Goal: Task Accomplishment & Management: Use online tool/utility

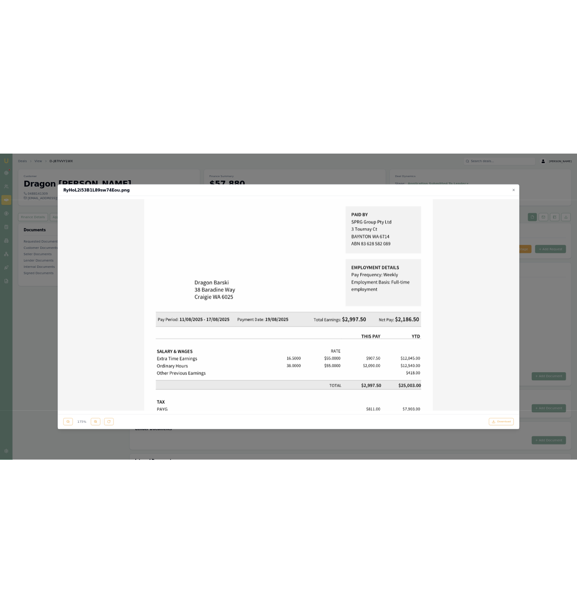
scroll to position [478, 0]
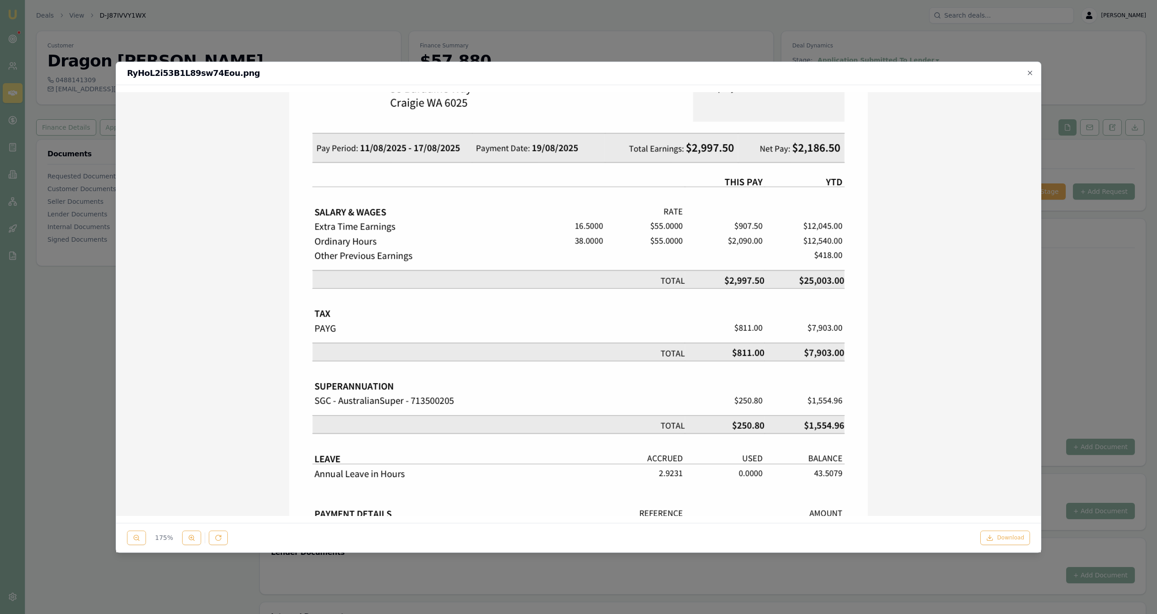
click at [380, 102] on img at bounding box center [578, 247] width 910 height 1253
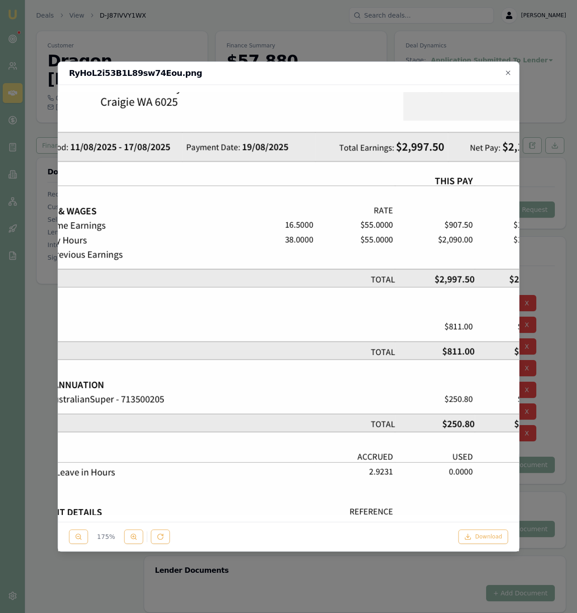
click at [183, 44] on div at bounding box center [288, 306] width 577 height 613
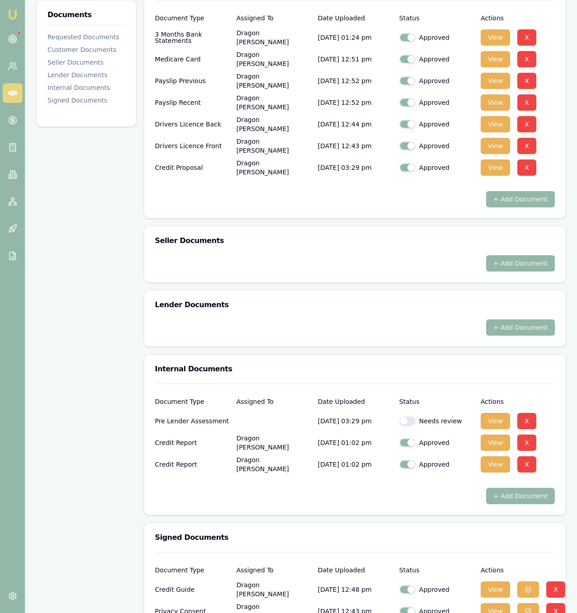
scroll to position [266, 0]
click at [503, 603] on button "View" at bounding box center [494, 611] width 29 height 16
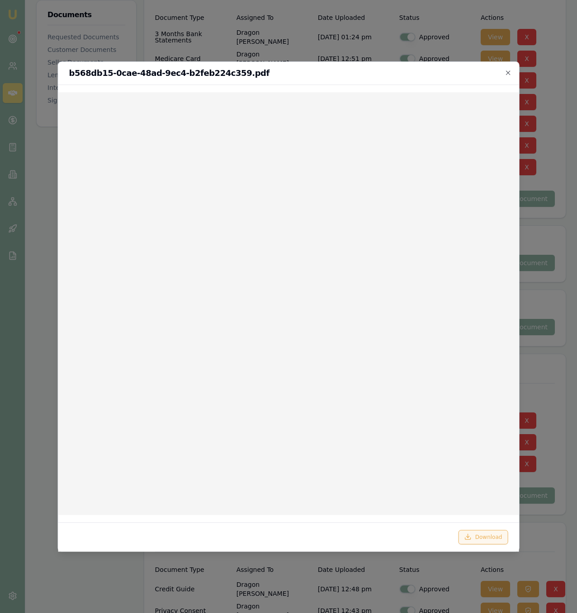
click at [482, 535] on button "Download" at bounding box center [483, 537] width 50 height 14
click at [252, 30] on div at bounding box center [288, 306] width 577 height 613
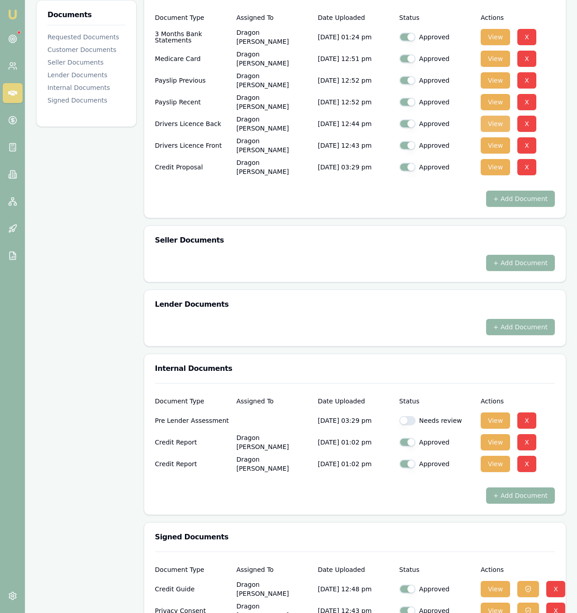
click at [501, 116] on button "View" at bounding box center [494, 124] width 29 height 16
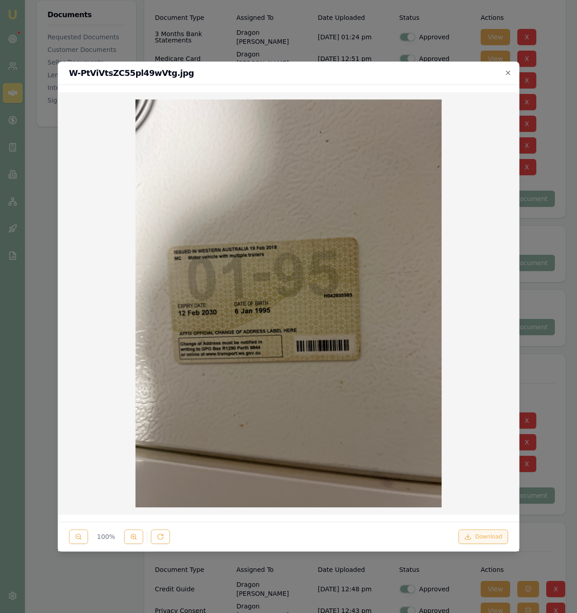
click at [487, 539] on button "Download" at bounding box center [483, 537] width 50 height 14
click at [173, 41] on div at bounding box center [288, 306] width 577 height 613
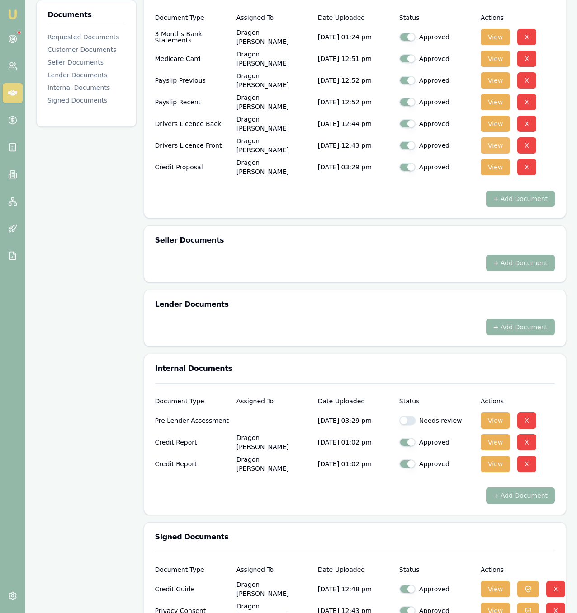
click at [495, 137] on button "View" at bounding box center [494, 145] width 29 height 16
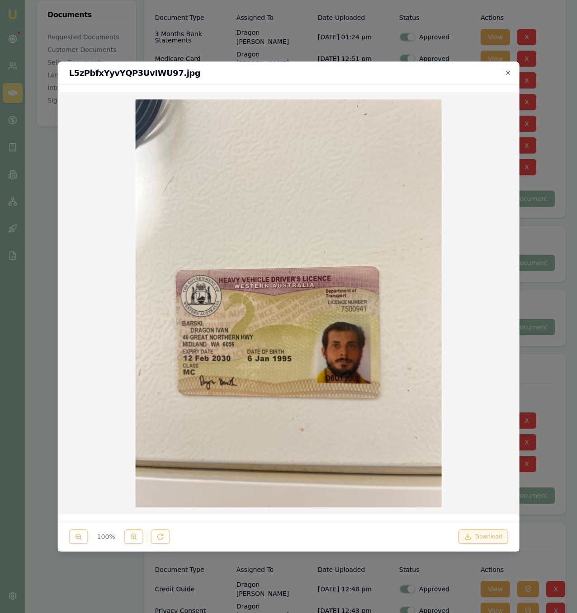
click at [492, 534] on button "Download" at bounding box center [483, 537] width 50 height 14
click at [554, 449] on div at bounding box center [288, 306] width 577 height 613
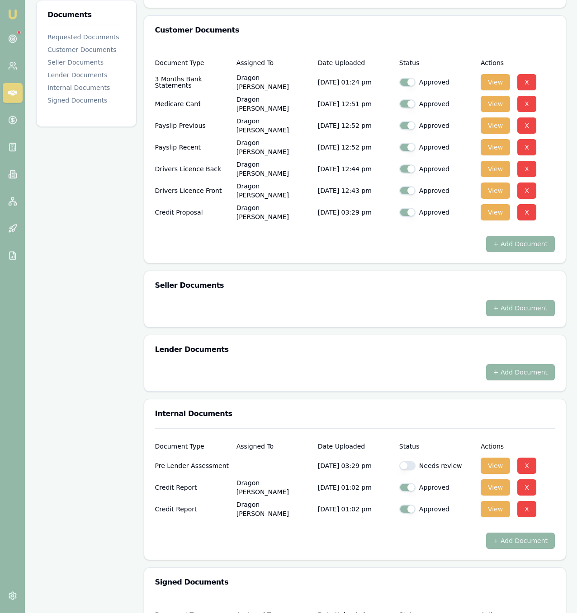
scroll to position [209, 0]
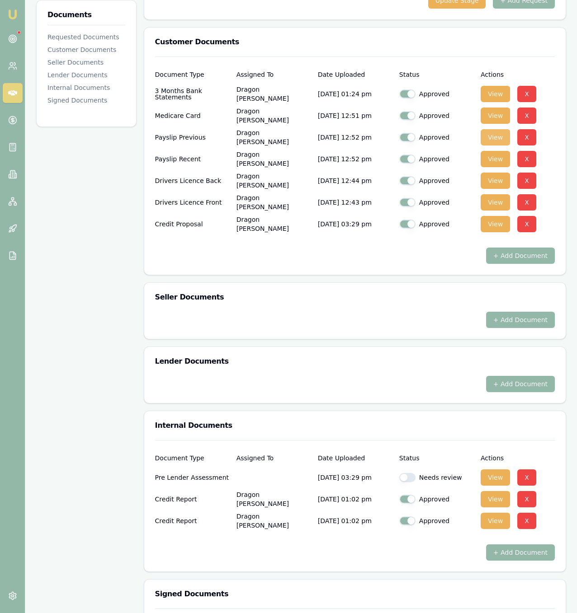
click at [492, 129] on button "View" at bounding box center [494, 137] width 29 height 16
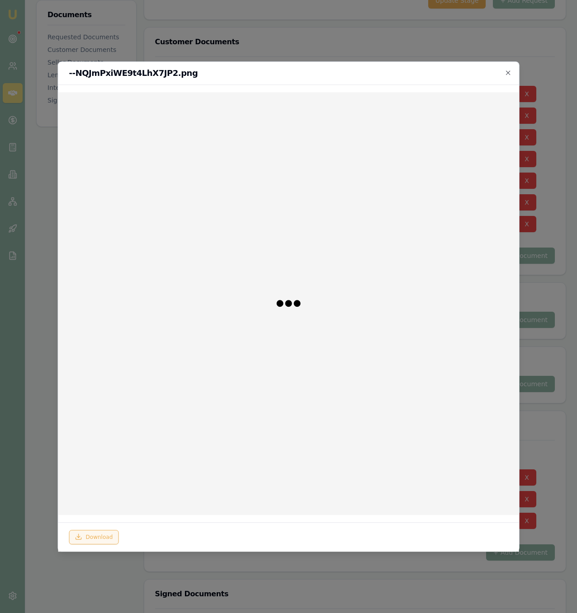
click at [107, 534] on button "Download" at bounding box center [94, 537] width 50 height 14
click at [132, 574] on div at bounding box center [288, 306] width 577 height 613
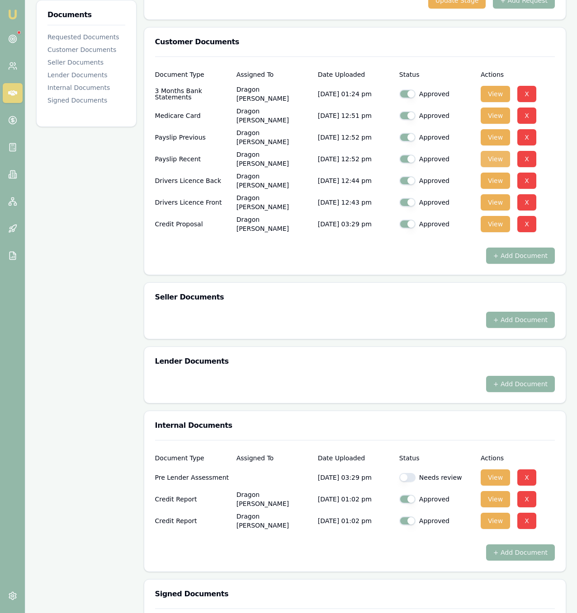
click at [496, 151] on button "View" at bounding box center [494, 159] width 29 height 16
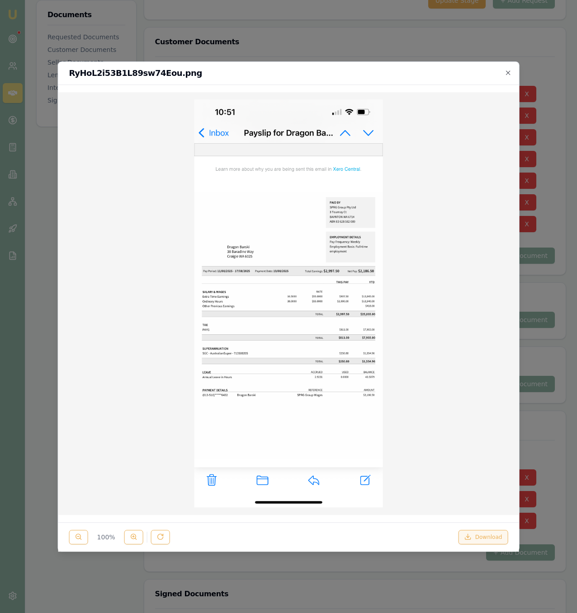
click at [479, 538] on button "Download" at bounding box center [483, 537] width 50 height 14
click at [138, 535] on button at bounding box center [133, 537] width 19 height 14
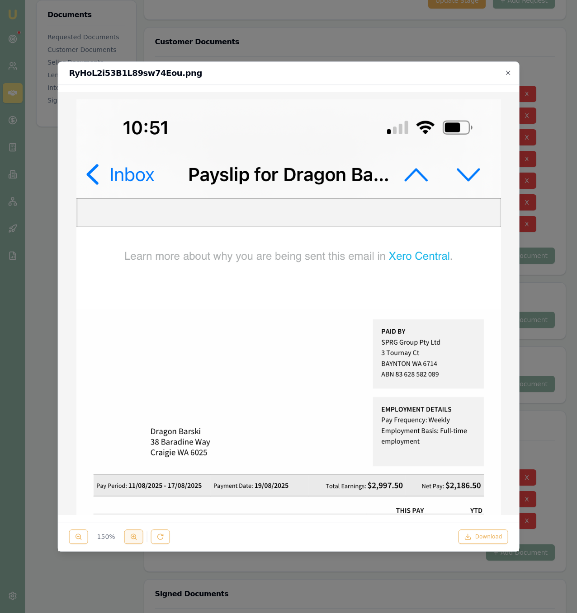
click at [138, 535] on button at bounding box center [133, 537] width 19 height 14
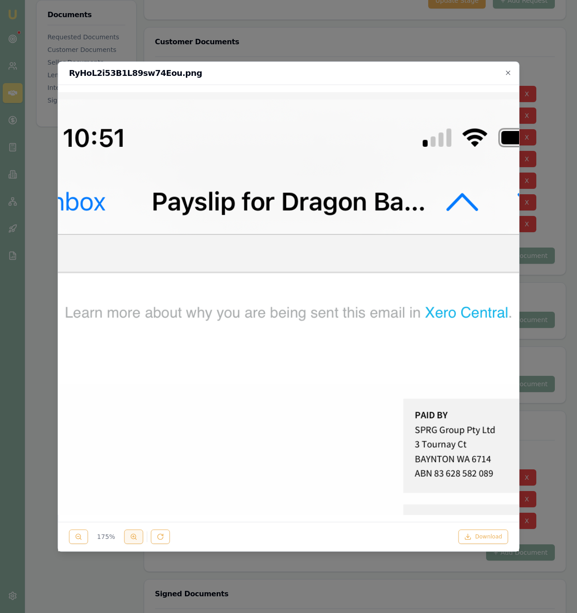
click at [138, 535] on button at bounding box center [133, 537] width 19 height 14
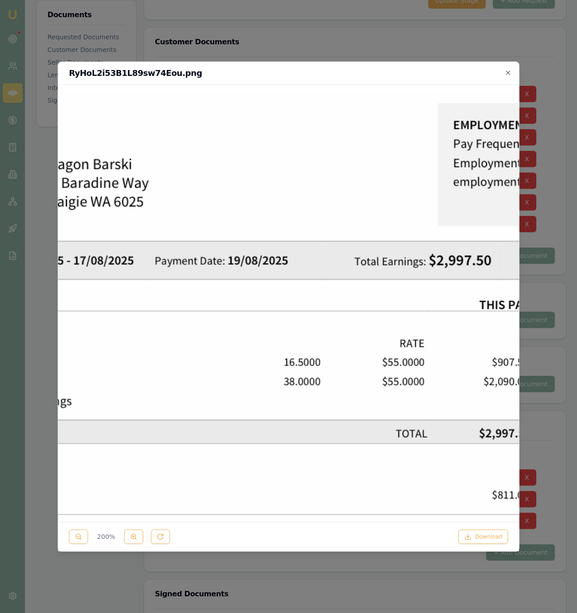
scroll to position [594, 0]
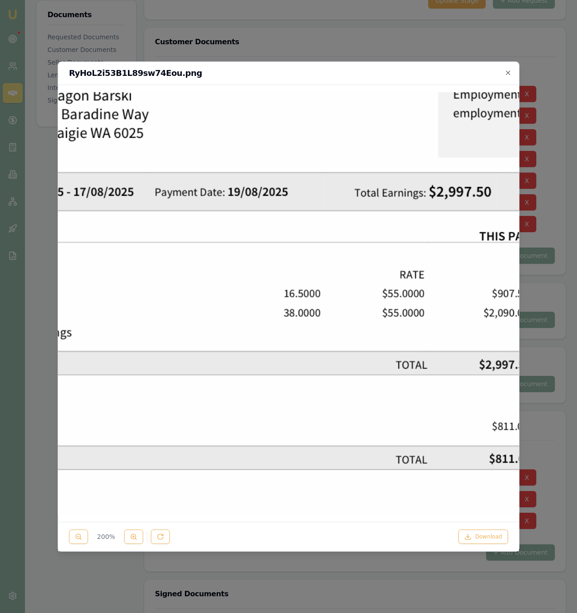
click at [325, 13] on div at bounding box center [288, 306] width 577 height 613
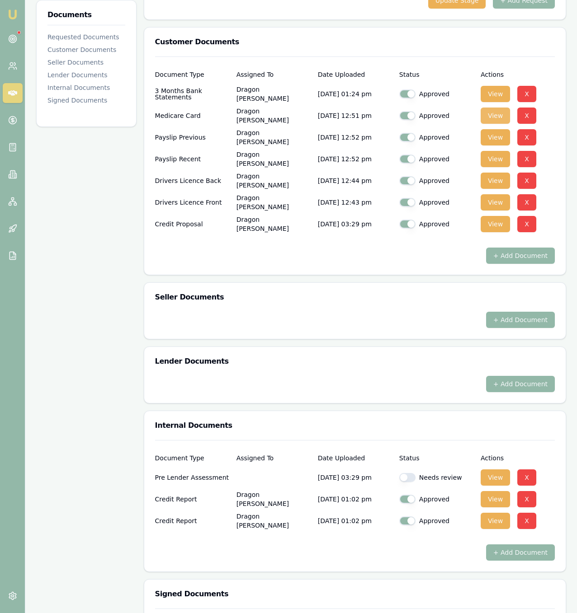
click at [491, 108] on button "View" at bounding box center [494, 116] width 29 height 16
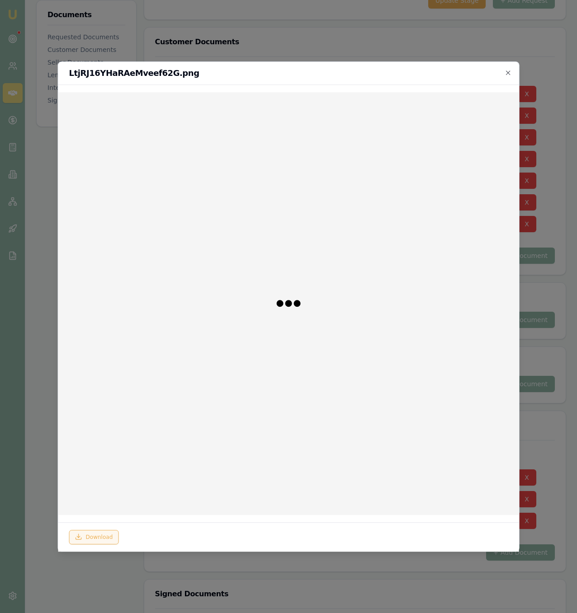
click at [106, 535] on button "Download" at bounding box center [94, 537] width 50 height 14
click at [157, 575] on div at bounding box center [288, 306] width 577 height 613
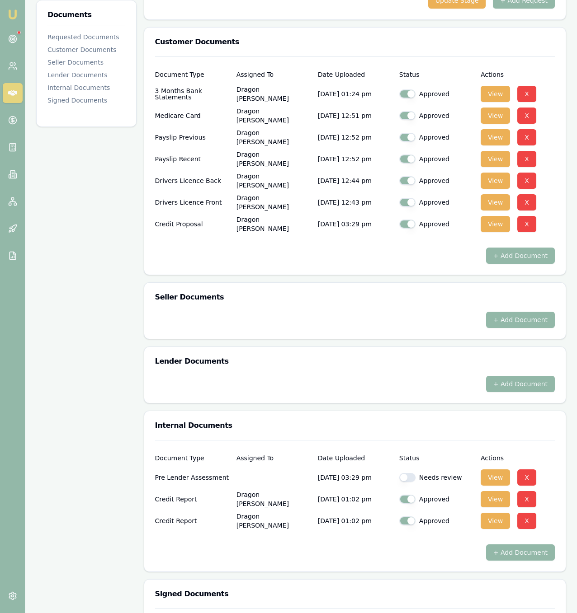
click at [406, 469] on div "Needs review" at bounding box center [436, 478] width 74 height 18
click at [406, 473] on button "button" at bounding box center [407, 477] width 16 height 9
checkbox input "true"
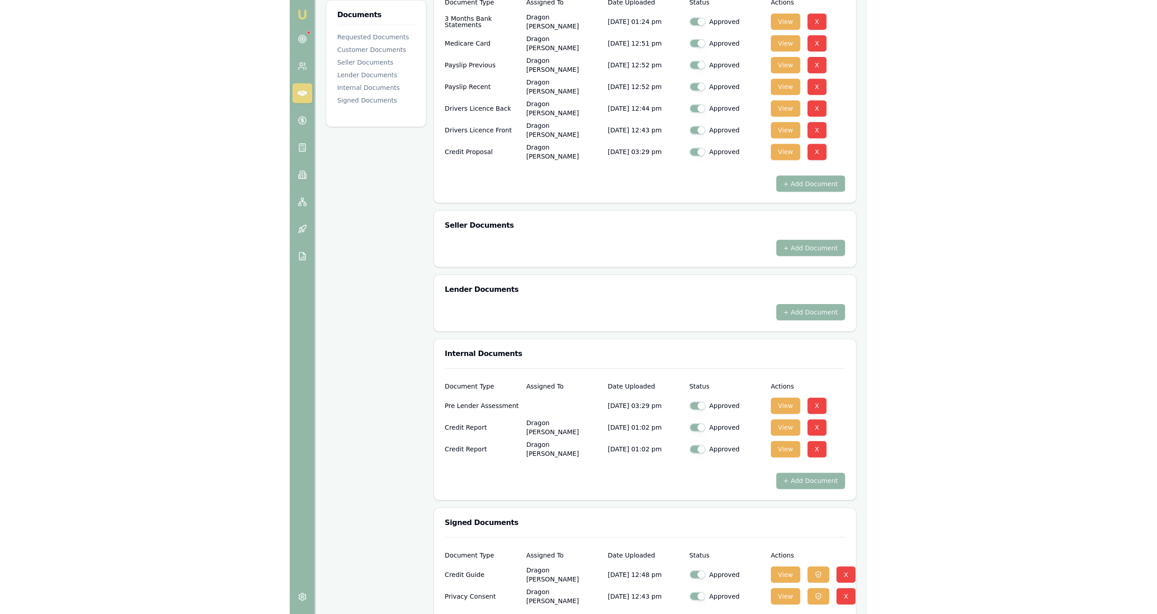
scroll to position [0, 0]
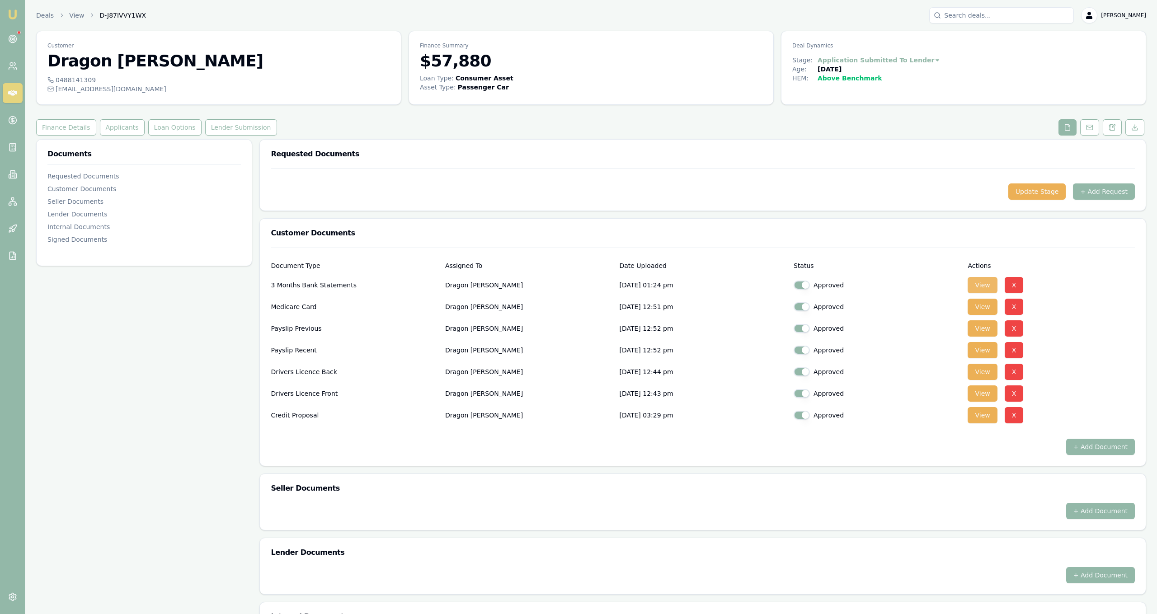
click at [990, 284] on button "View" at bounding box center [981, 285] width 29 height 16
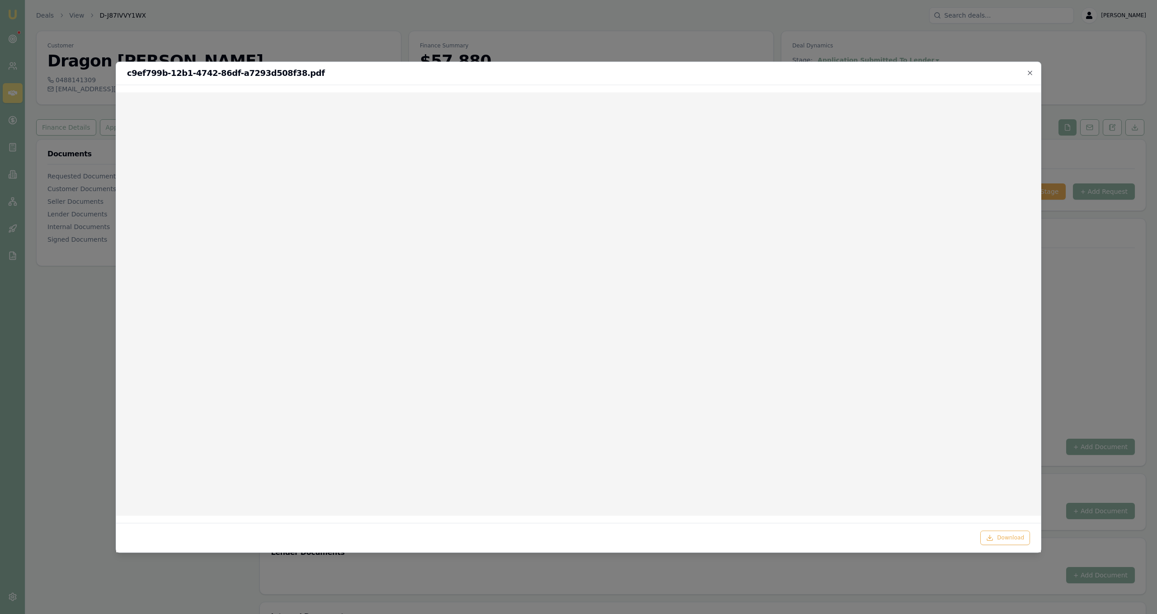
click at [1028, 69] on div "c9ef799b-12b1-4742-86df-a7293d508f38.pdf" at bounding box center [578, 73] width 924 height 23
click at [1027, 72] on icon "button" at bounding box center [1029, 72] width 7 height 7
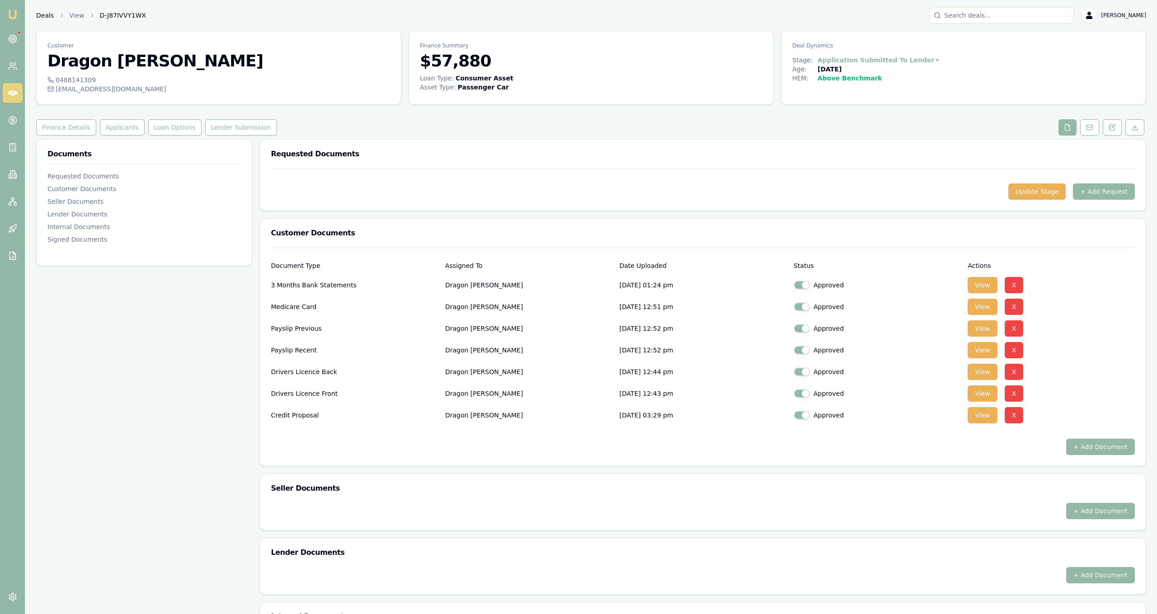
click at [48, 15] on link "Deals" at bounding box center [45, 15] width 18 height 9
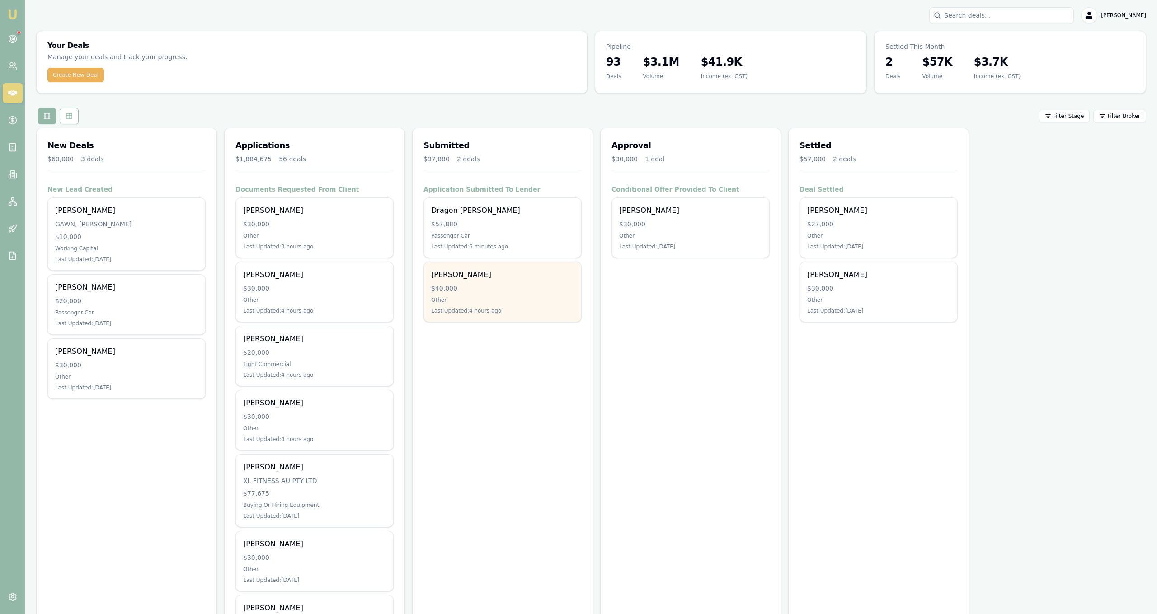
click at [531, 286] on div "$40,000" at bounding box center [502, 288] width 143 height 9
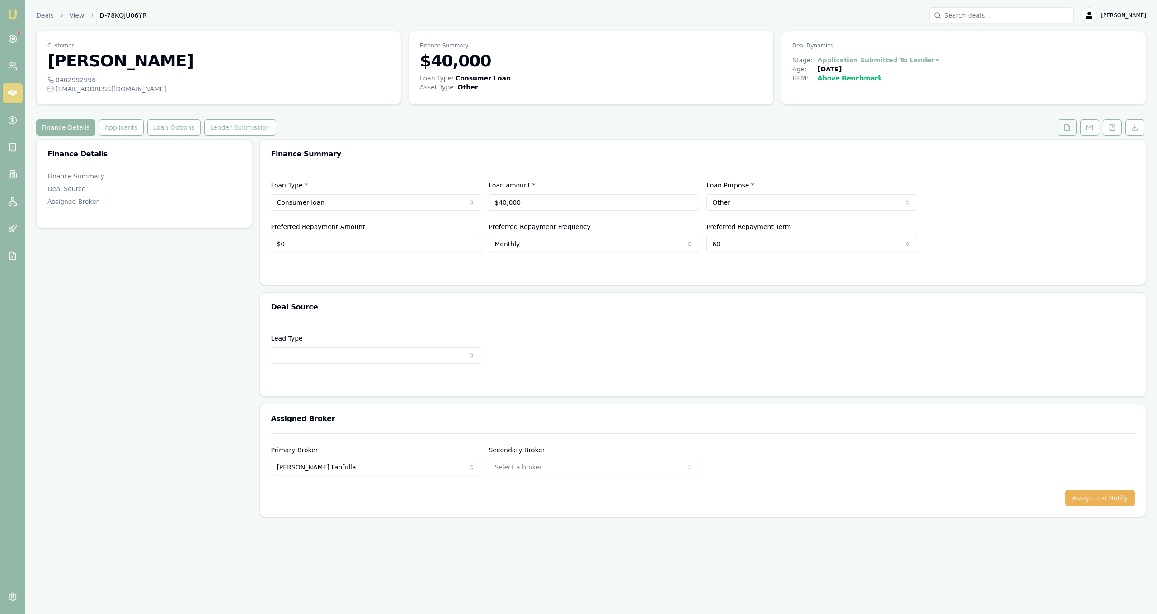
click at [1065, 129] on icon at bounding box center [1067, 127] width 5 height 6
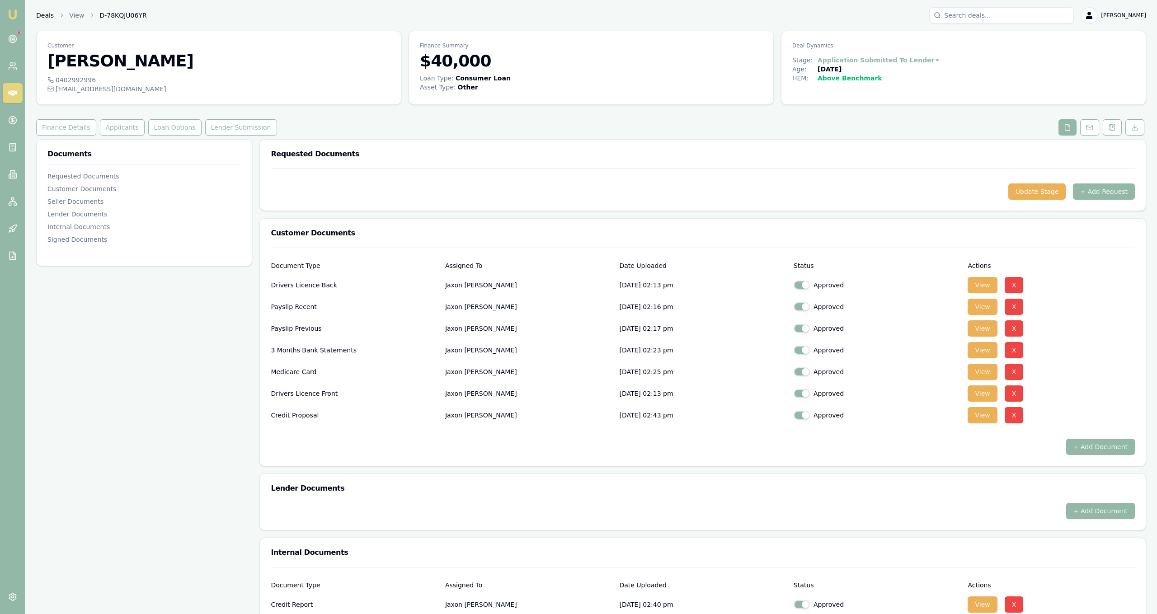
click at [45, 12] on link "Deals" at bounding box center [45, 15] width 18 height 9
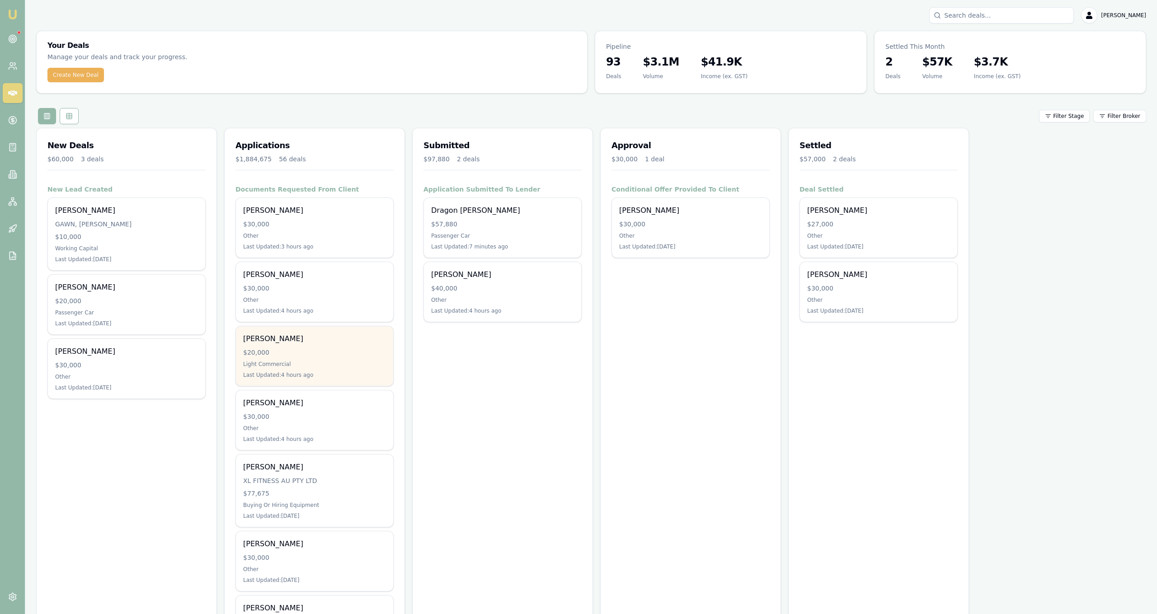
click at [354, 347] on div "George Vatuvei $20,000 Light Commercial Last Updated: 4 hours ago" at bounding box center [314, 356] width 157 height 60
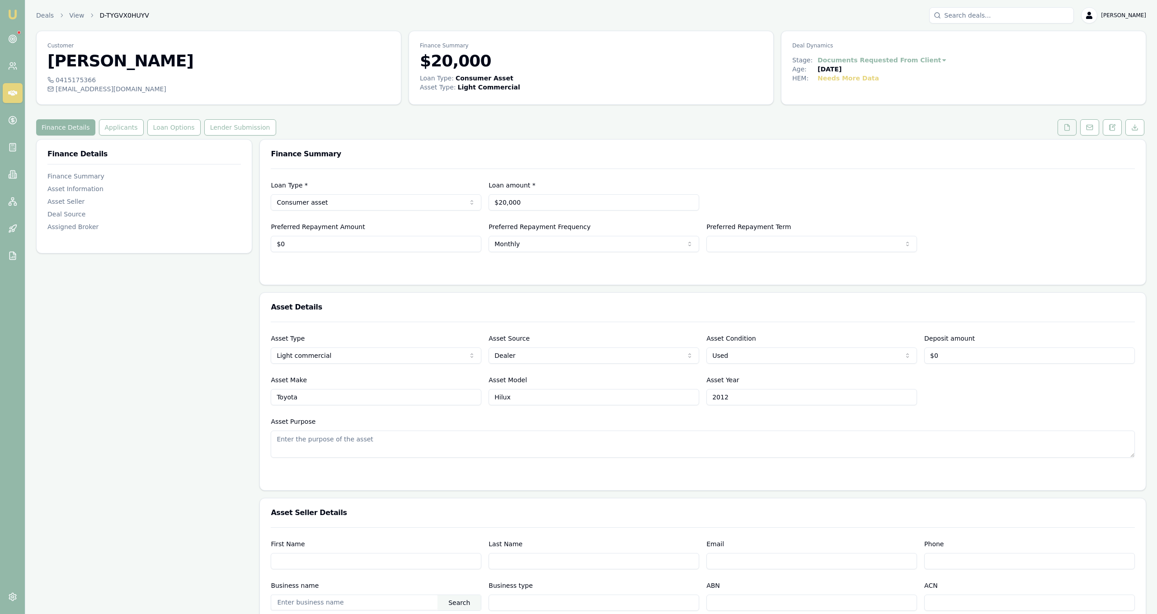
click at [1063, 128] on button at bounding box center [1066, 127] width 19 height 16
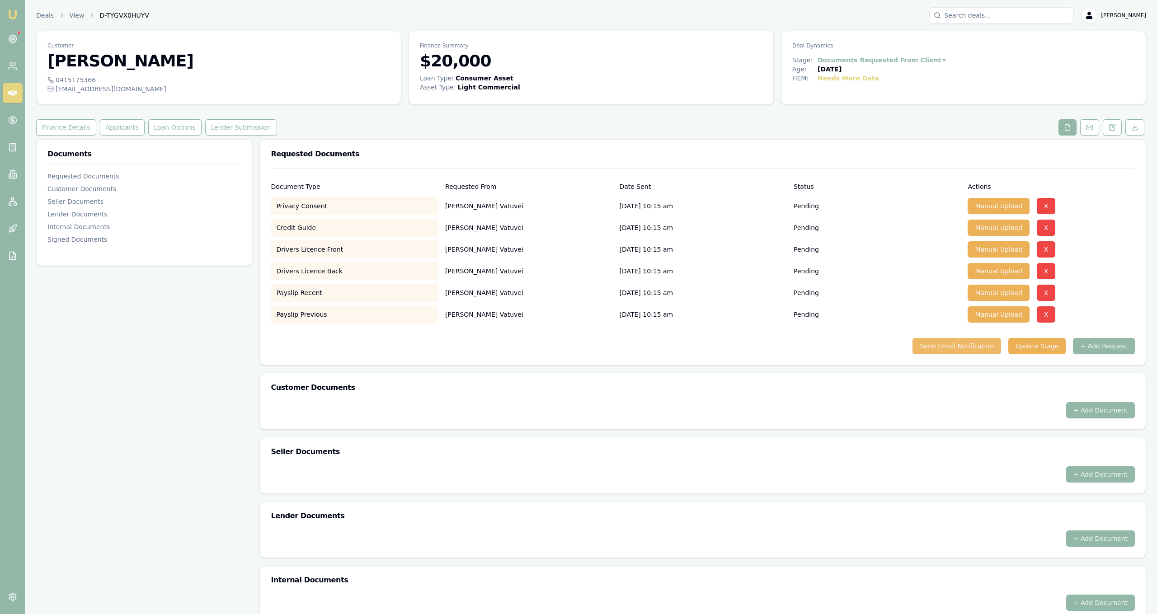
click at [984, 344] on button "Send Email Notification" at bounding box center [956, 346] width 88 height 16
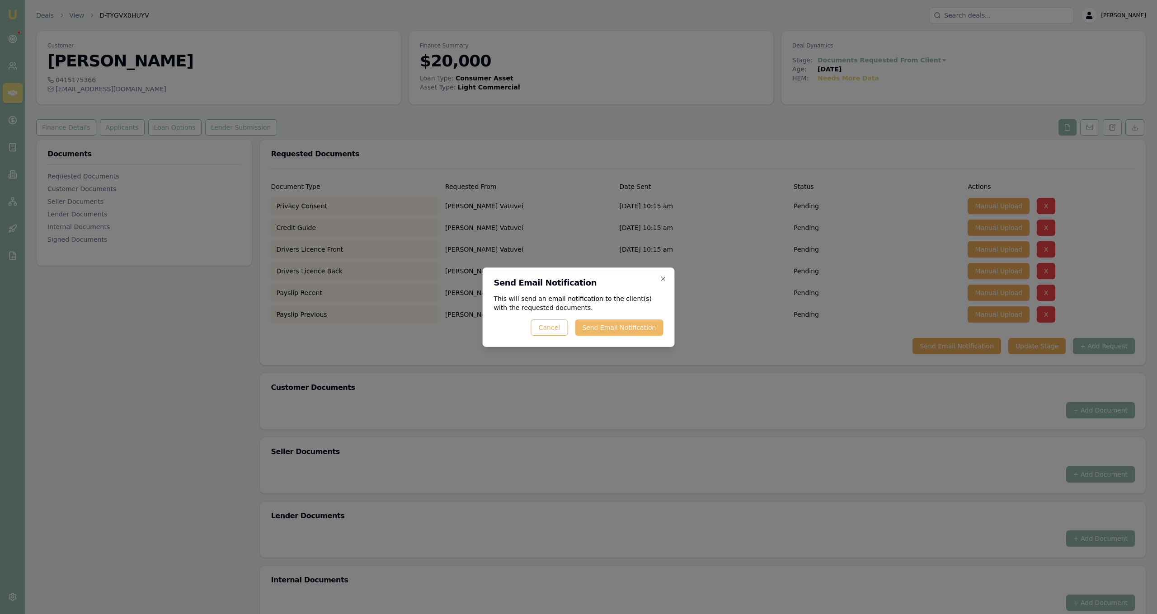
click at [657, 328] on button "Send Email Notification" at bounding box center [619, 327] width 88 height 16
